Goal: Entertainment & Leisure: Consume media (video, audio)

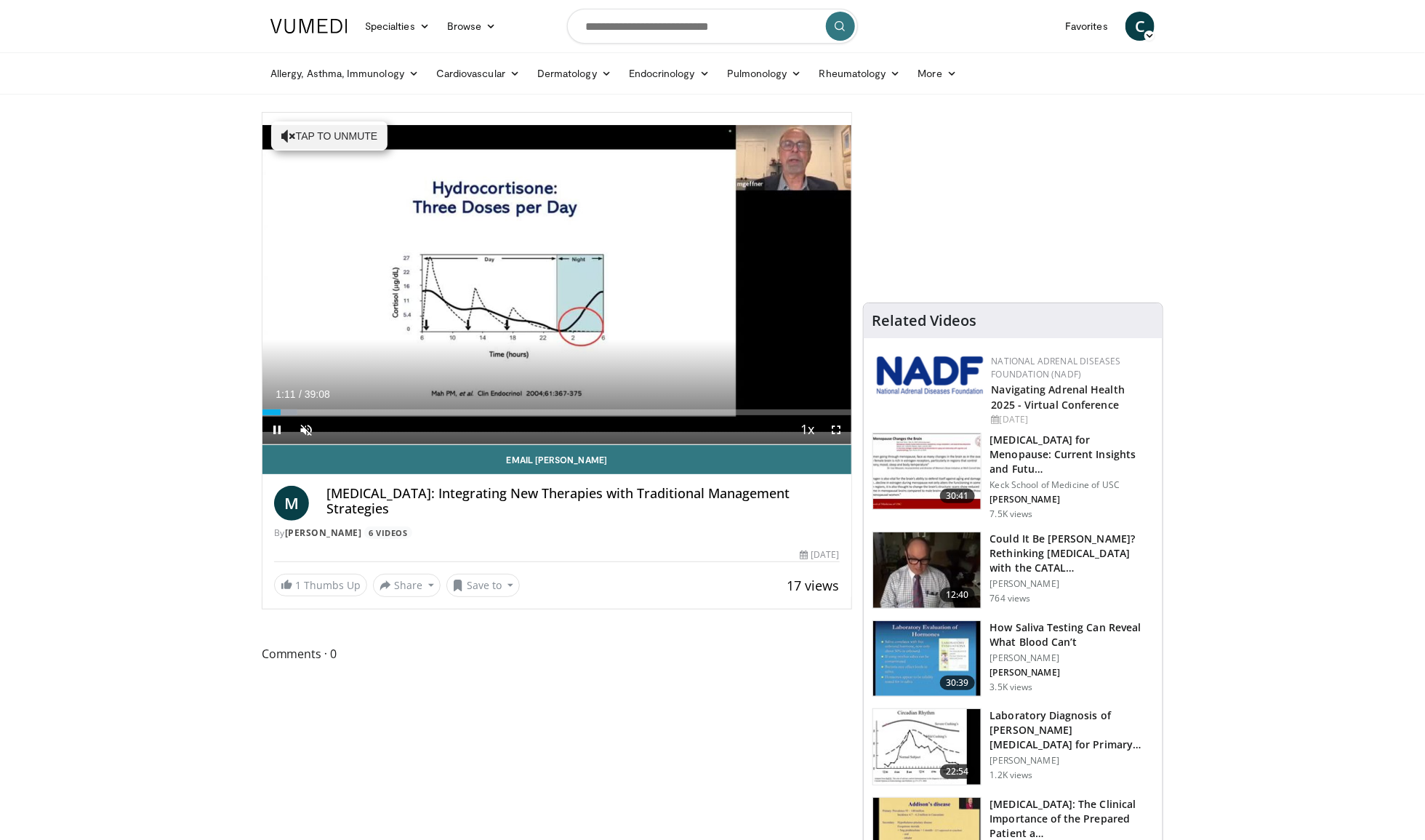
click at [626, 417] on div "Current Time 1:11 / Duration 39:08 Pause Skip Backward Skip Forward Unmute Load…" at bounding box center [557, 430] width 589 height 29
click at [653, 406] on div "Loaded : 5.95% 01:12 25:56" at bounding box center [557, 408] width 589 height 14
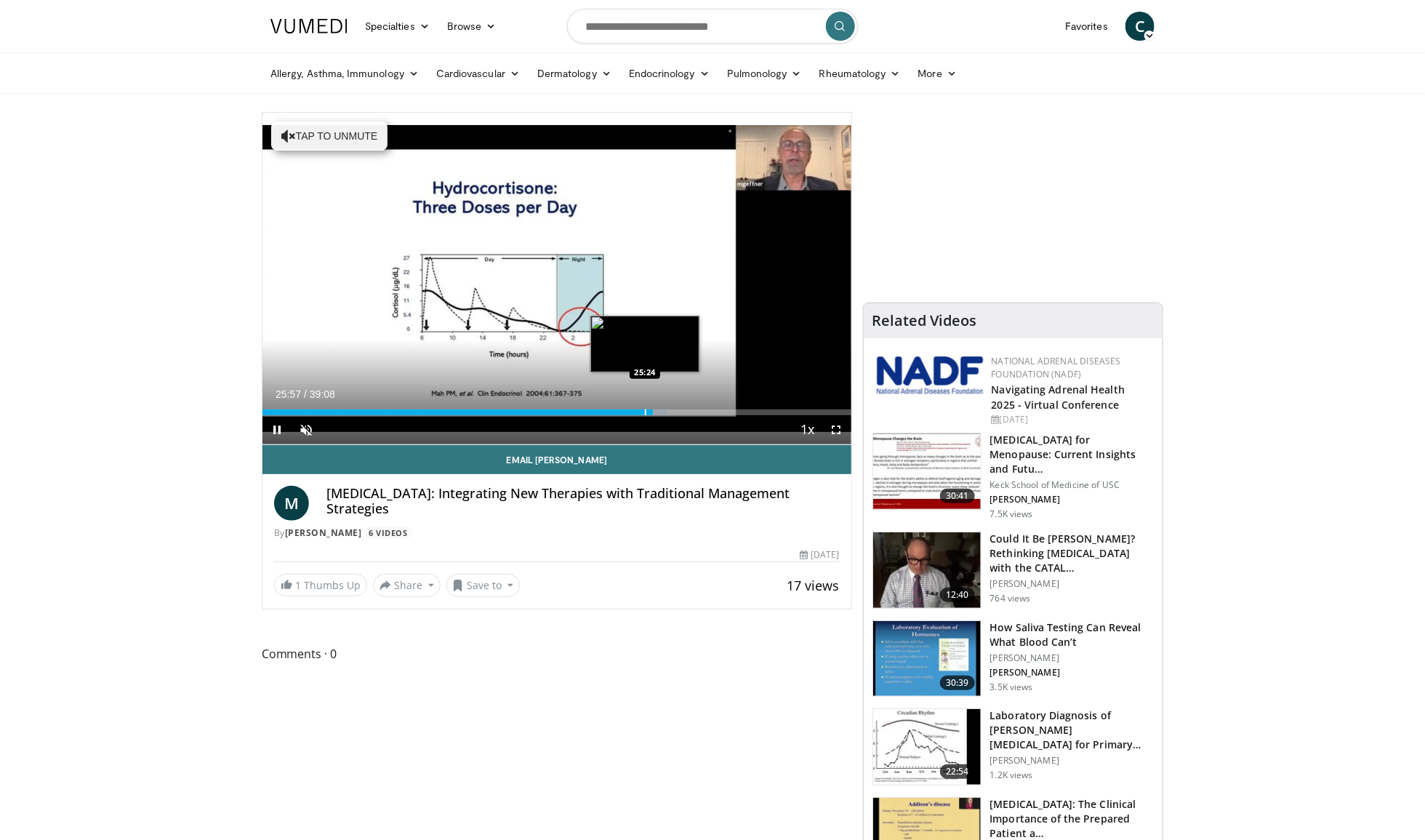
click at [645, 413] on div "Progress Bar" at bounding box center [646, 412] width 2 height 6
click at [636, 413] on div "Progress Bar" at bounding box center [637, 412] width 2 height 6
click at [742, 412] on div "Progress Bar" at bounding box center [742, 412] width 2 height 6
click at [781, 413] on div "Progress Bar" at bounding box center [782, 412] width 2 height 6
click at [801, 412] on div "Progress Bar" at bounding box center [801, 412] width 2 height 6
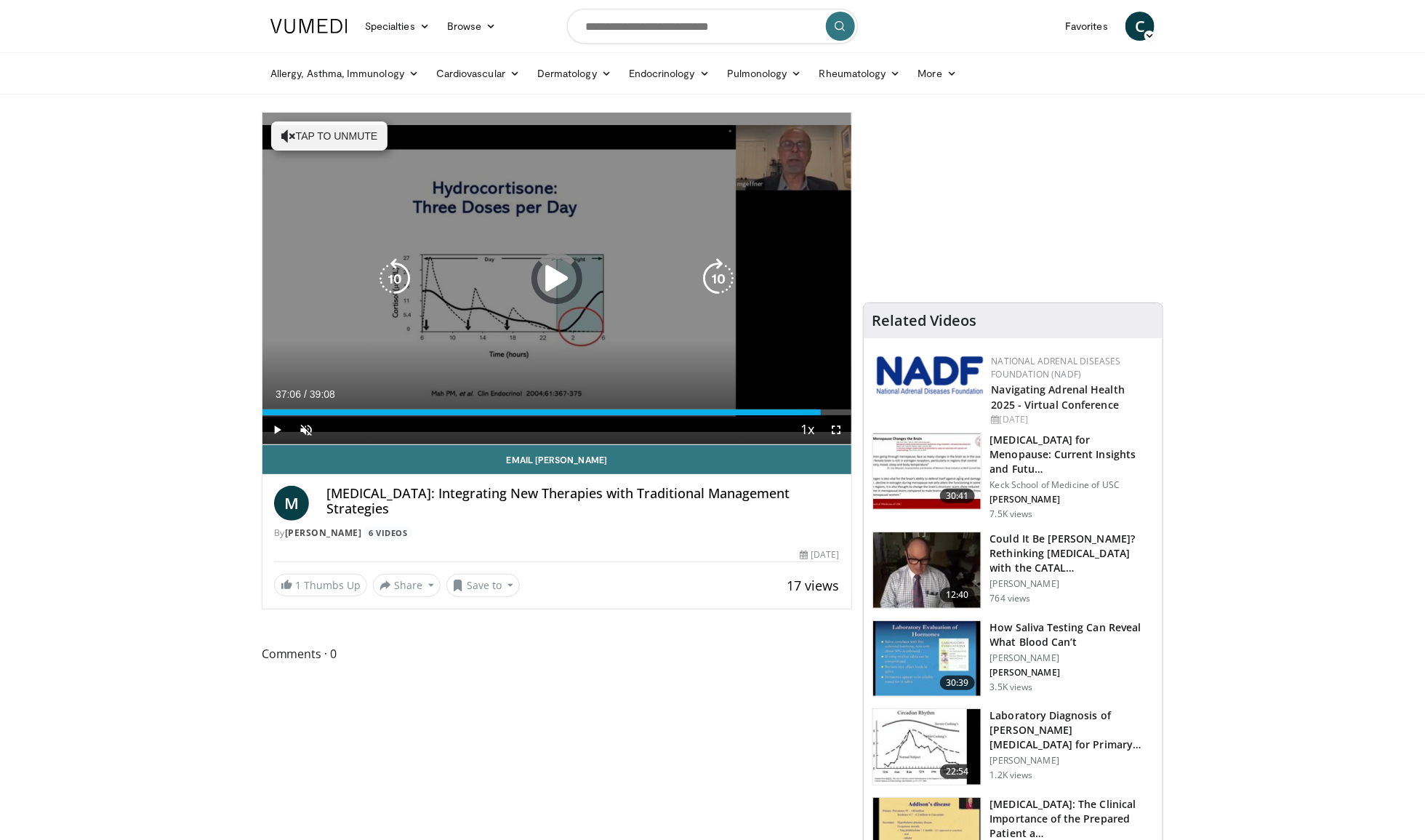
click at [821, 412] on div "Loaded : 93.97% 37:06 35:59" at bounding box center [557, 412] width 589 height 6
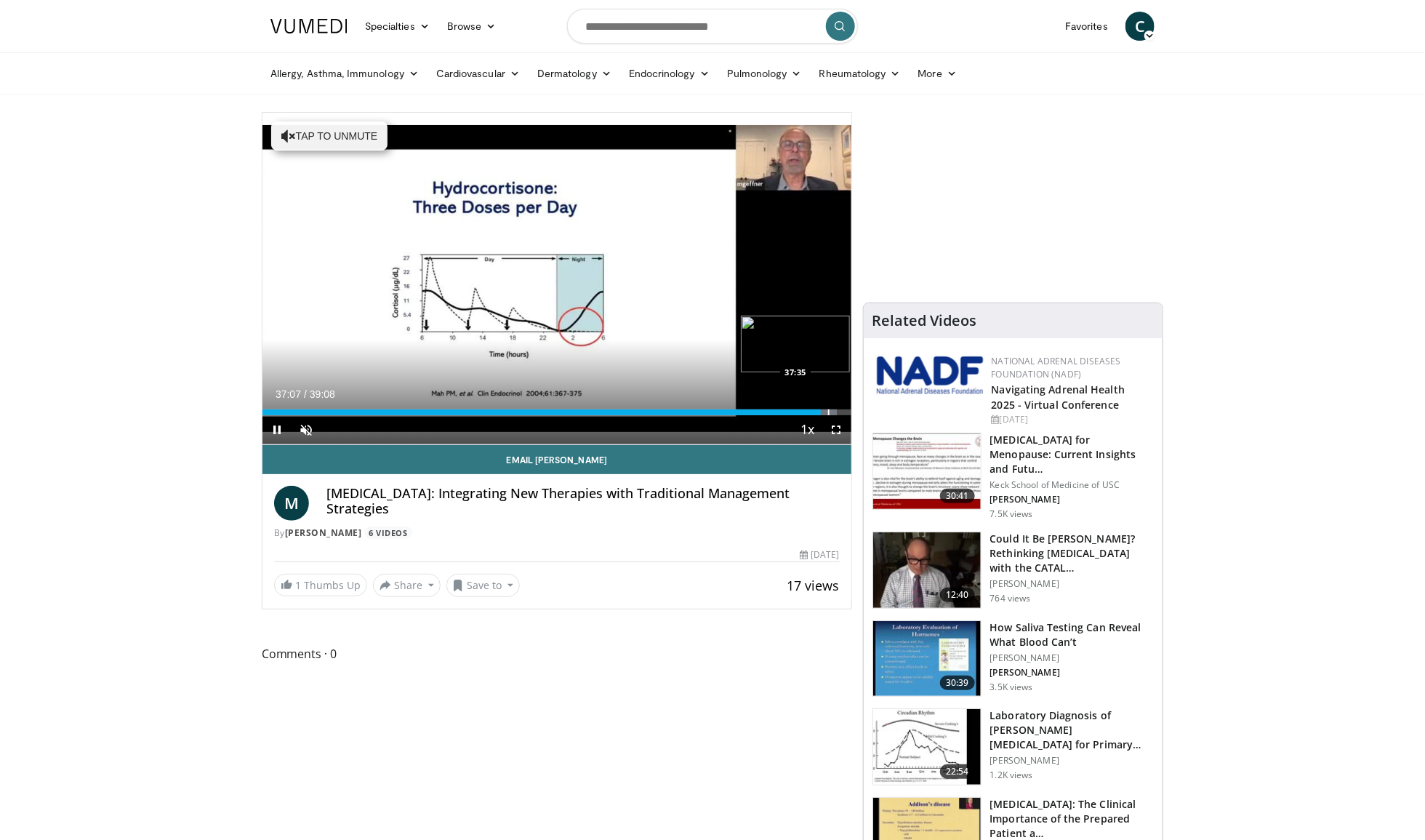
click at [828, 412] on div "Progress Bar" at bounding box center [829, 412] width 2 height 6
click at [835, 412] on div "Progress Bar" at bounding box center [835, 412] width 2 height 6
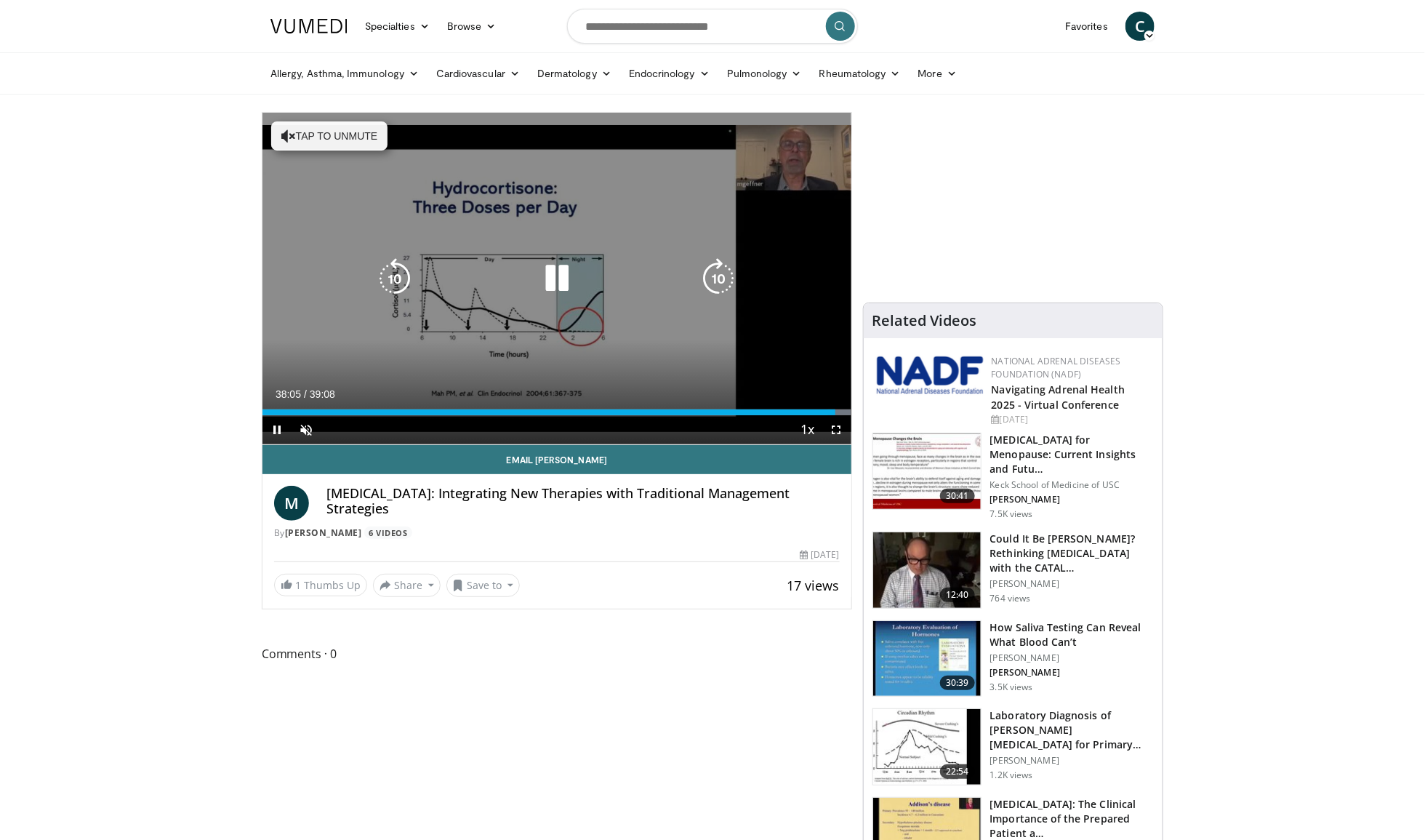
click at [567, 328] on div "10 seconds Tap to unmute" at bounding box center [557, 278] width 589 height 331
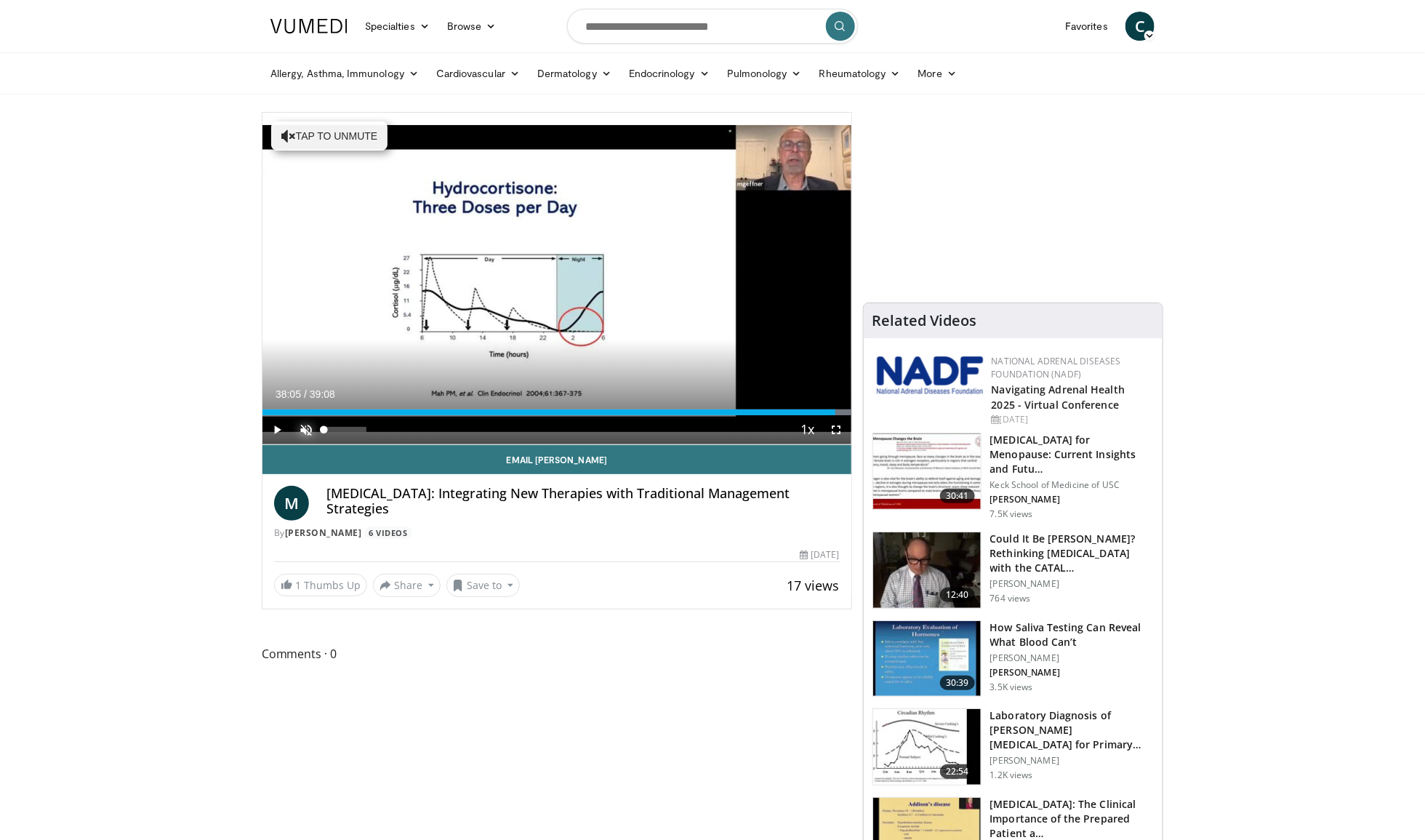
click at [306, 429] on span "Video Player" at bounding box center [306, 430] width 29 height 29
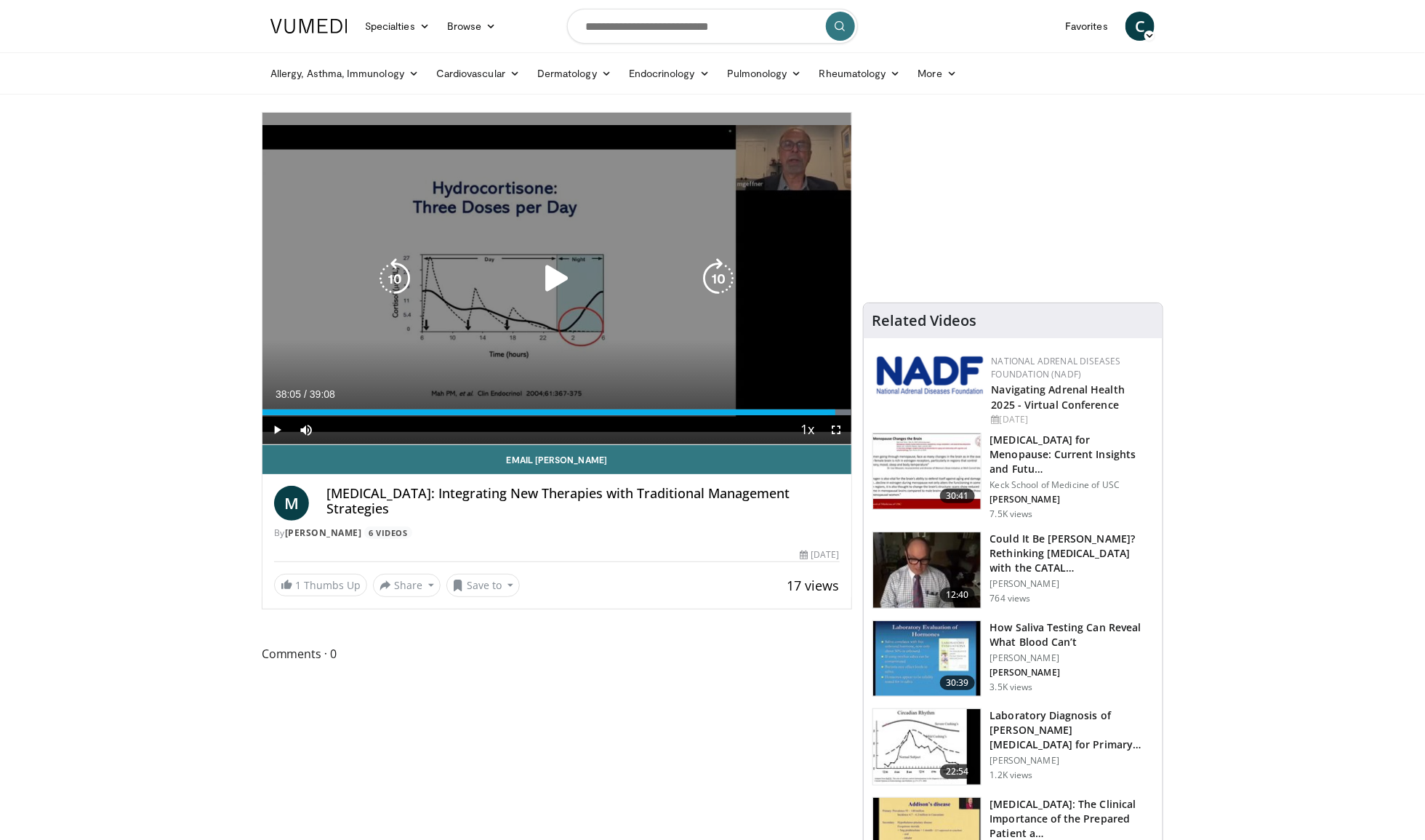
click at [506, 384] on div "10 seconds Tap to unmute" at bounding box center [557, 278] width 589 height 331
